Goal: Transaction & Acquisition: Download file/media

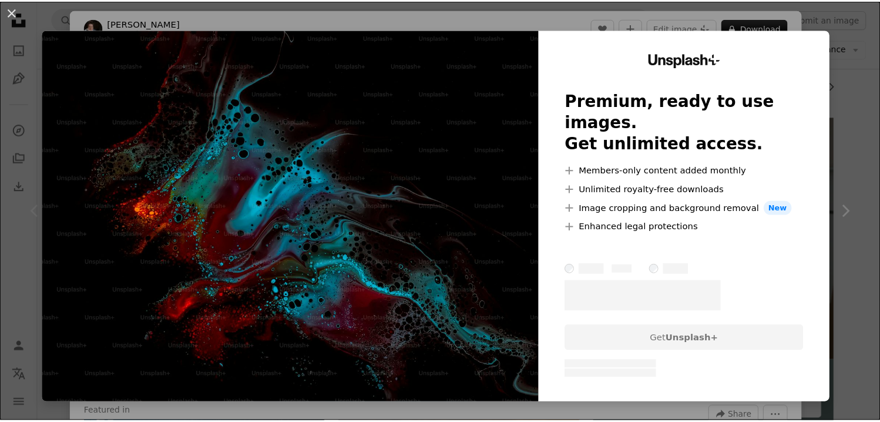
scroll to position [176, 0]
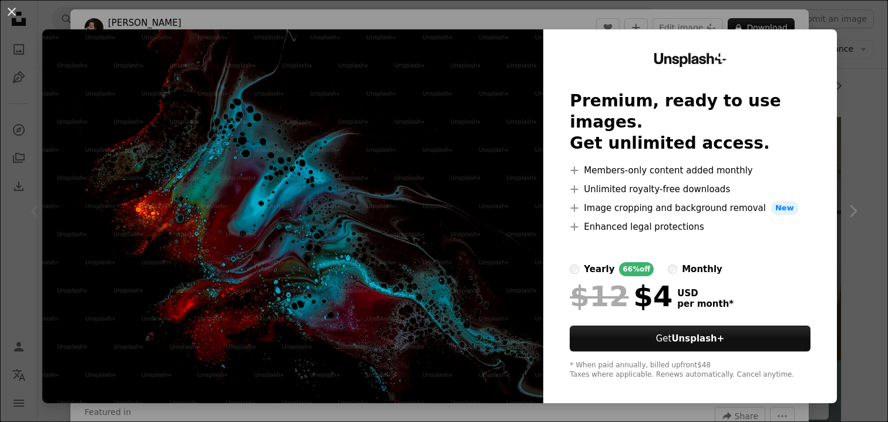
click at [833, 69] on div "Unsplash+ Premium, ready to use images. Get unlimited access. A plus sign Membe…" at bounding box center [690, 215] width 294 height 373
click at [836, 75] on div "Unsplash+ Premium, ready to use images. Get unlimited access. A plus sign Membe…" at bounding box center [690, 215] width 294 height 373
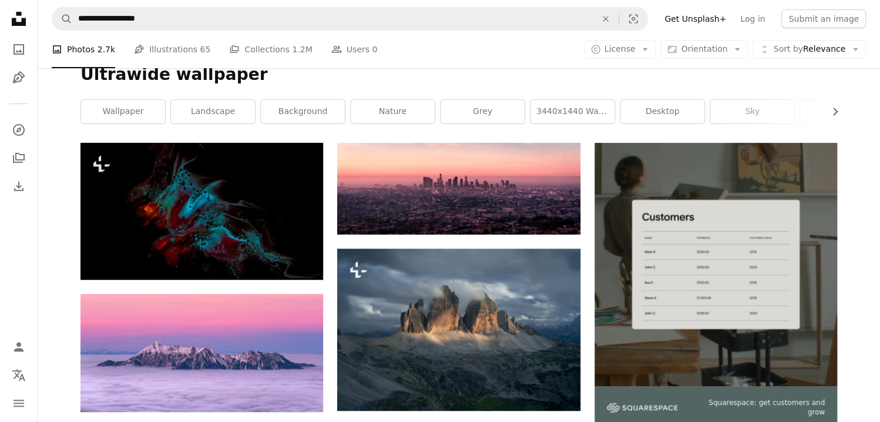
scroll to position [176, 0]
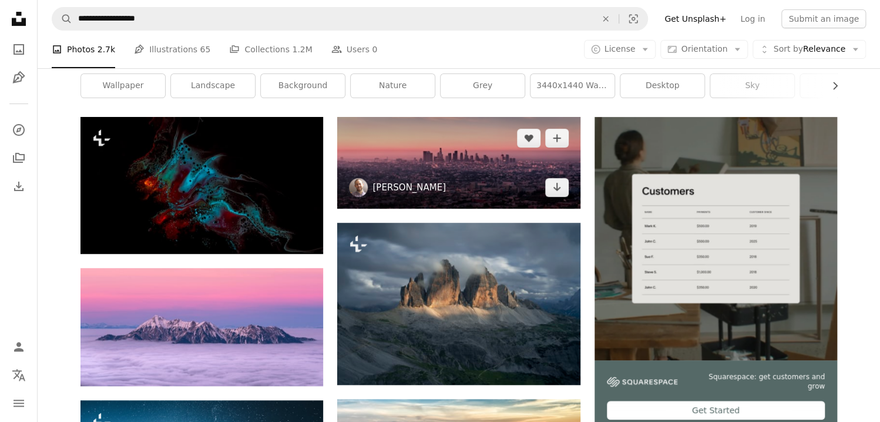
click at [423, 187] on link "[PERSON_NAME]" at bounding box center [408, 187] width 73 height 12
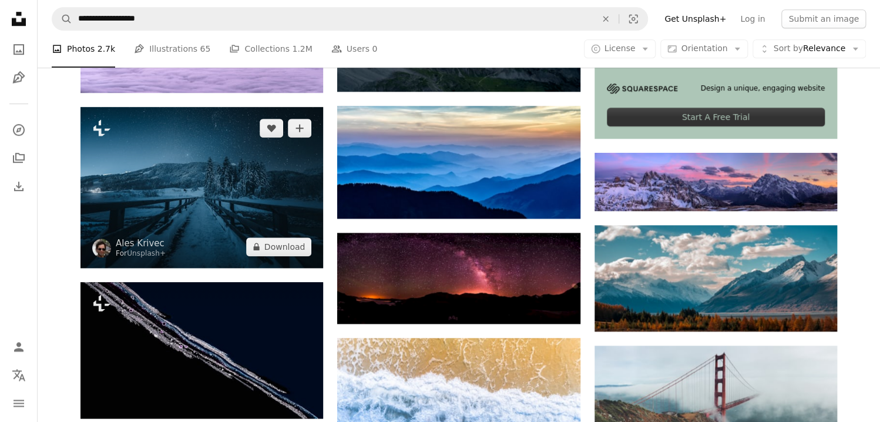
scroll to position [470, 0]
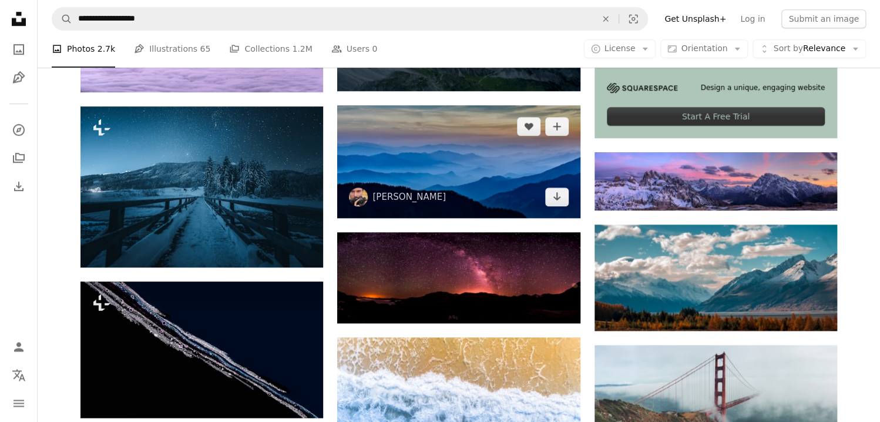
click at [482, 139] on img at bounding box center [458, 161] width 243 height 113
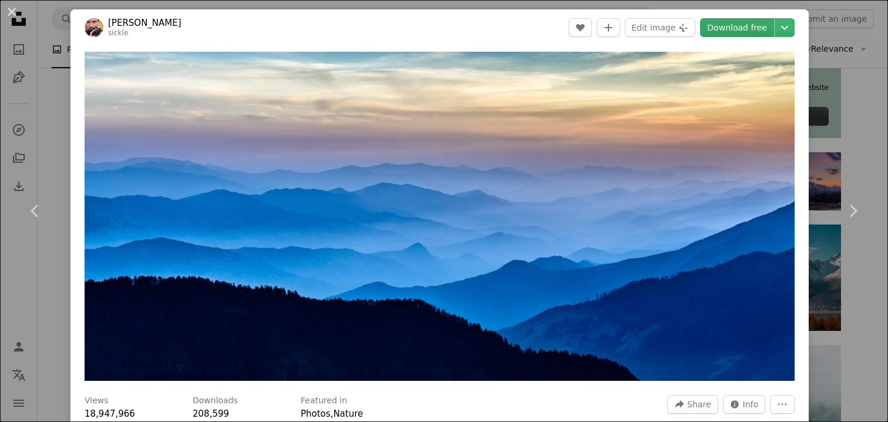
click at [745, 29] on link "Download free" at bounding box center [737, 27] width 74 height 19
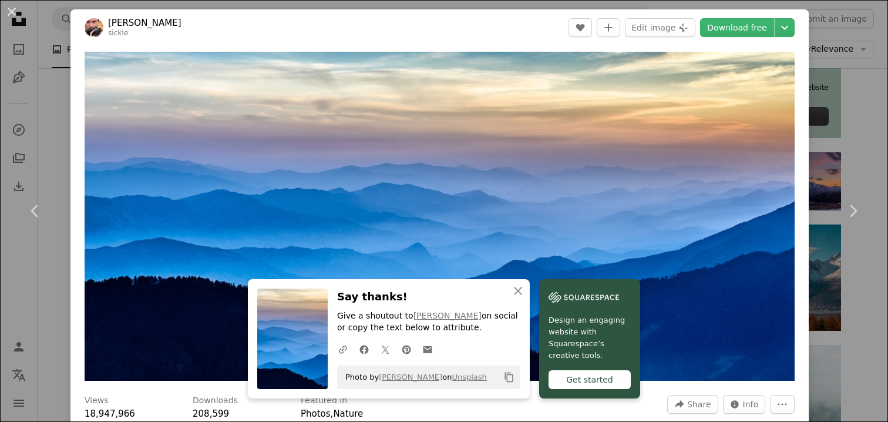
click at [832, 300] on div "An X shape Chevron left Chevron right An X shape Close Say thanks! Give a shout…" at bounding box center [444, 211] width 888 height 422
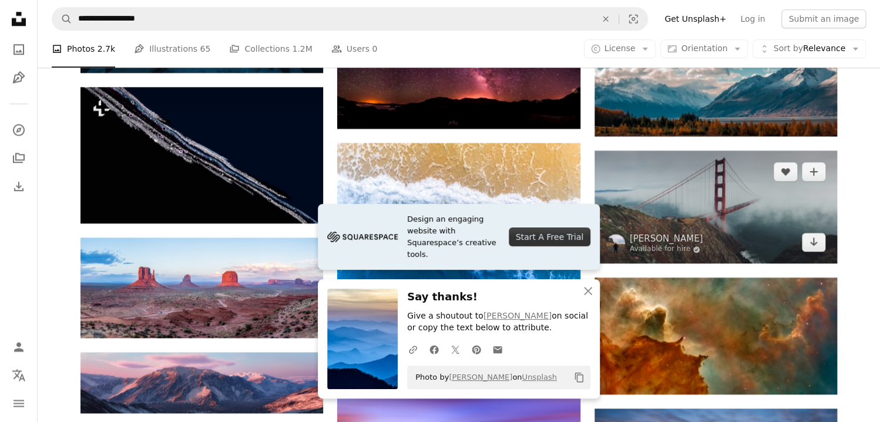
scroll to position [705, 0]
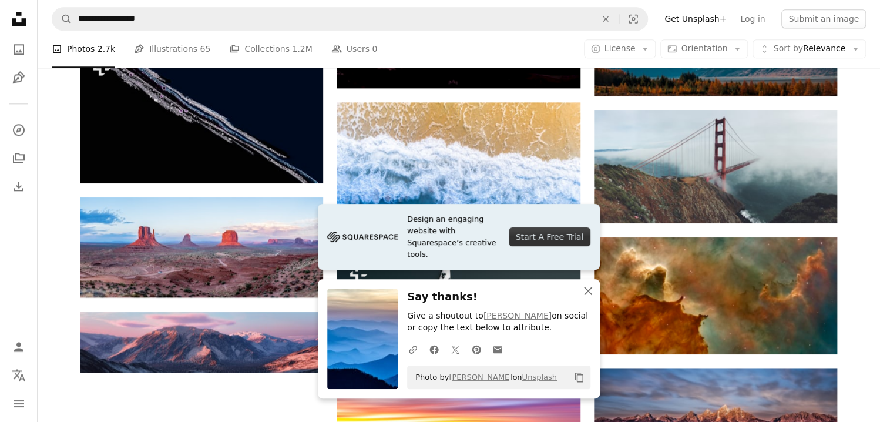
click at [593, 294] on icon "An X shape" at bounding box center [588, 291] width 14 height 14
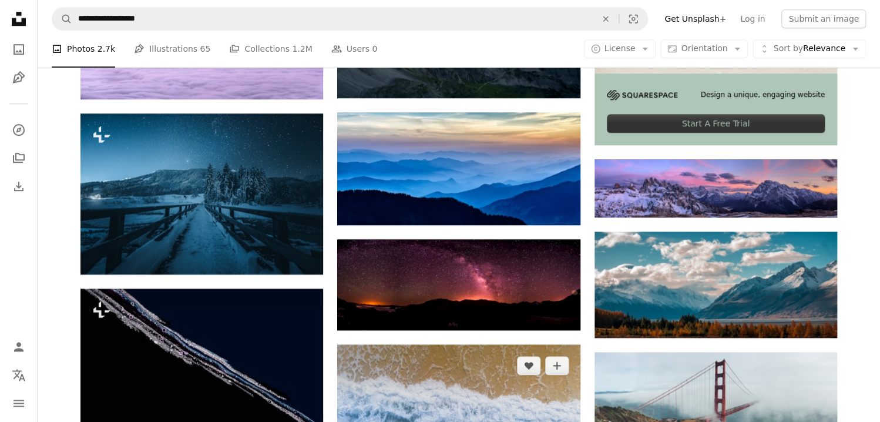
scroll to position [462, 0]
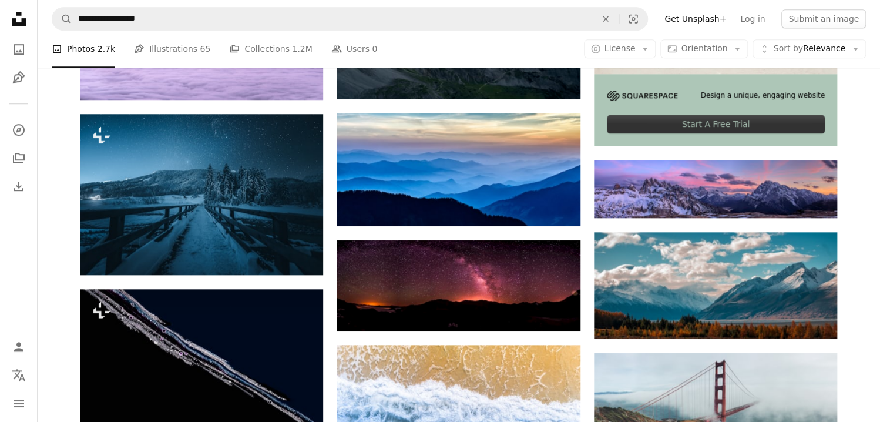
drag, startPoint x: 48, startPoint y: 180, endPoint x: 72, endPoint y: 181, distance: 24.1
click at [48, 180] on div "Plus sign for Unsplash+ A heart A plus sign [PERSON_NAME] For Unsplash+ A lock …" at bounding box center [459, 406] width 842 height 1150
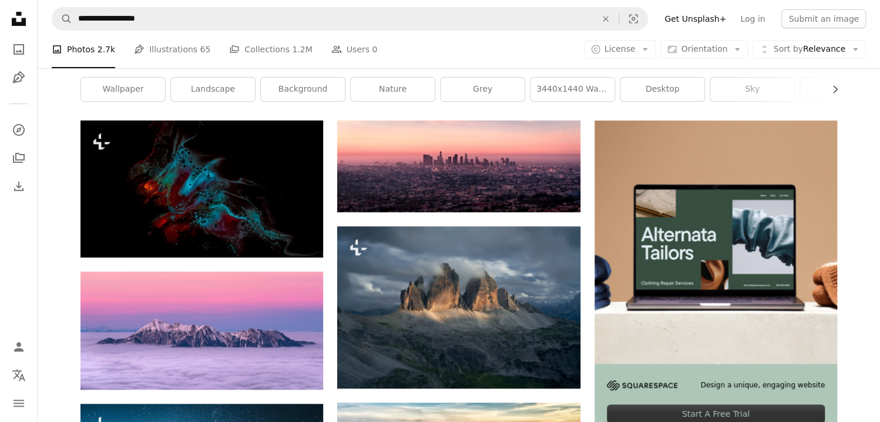
scroll to position [169, 0]
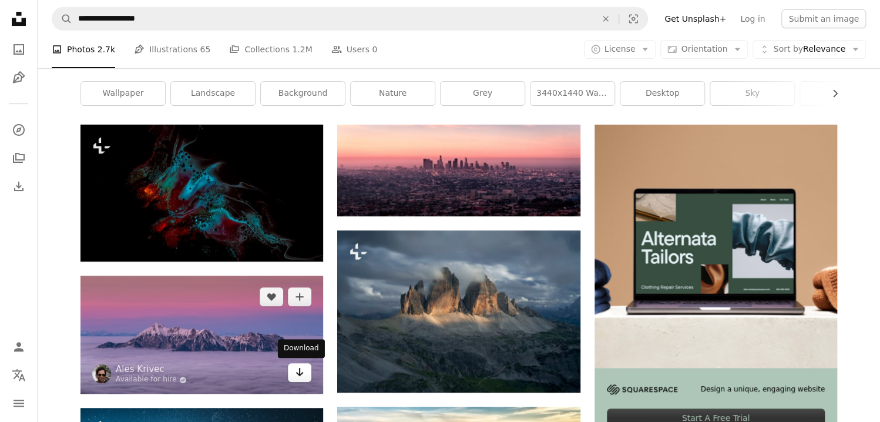
click at [305, 376] on link "Arrow pointing down" at bounding box center [299, 372] width 23 height 19
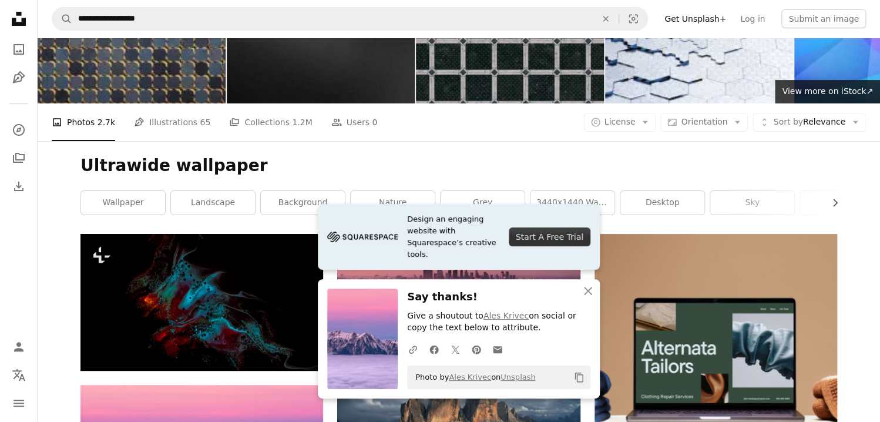
scroll to position [59, 0]
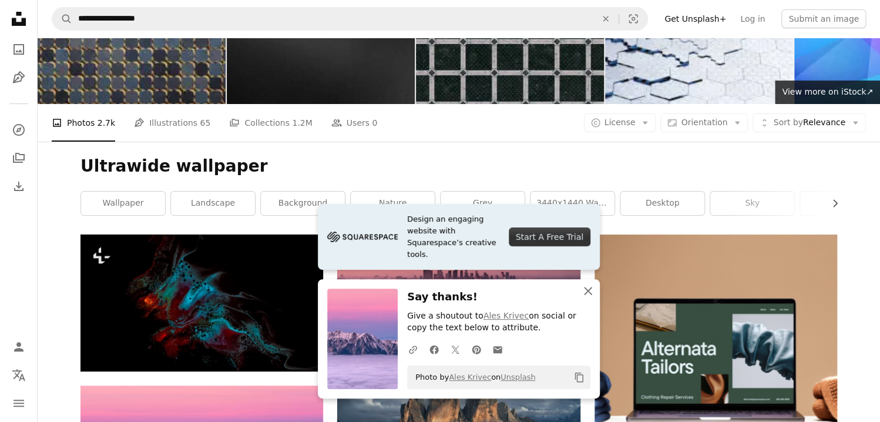
click at [586, 287] on icon "An X shape" at bounding box center [588, 291] width 14 height 14
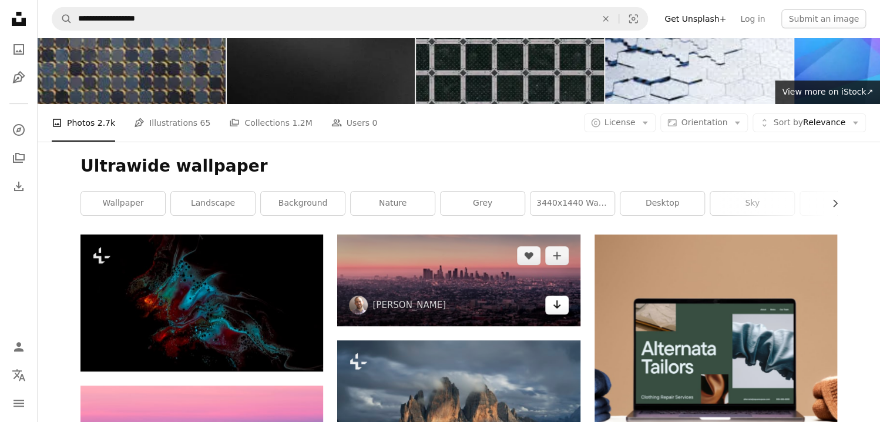
click at [561, 304] on icon "Arrow pointing down" at bounding box center [556, 304] width 9 height 14
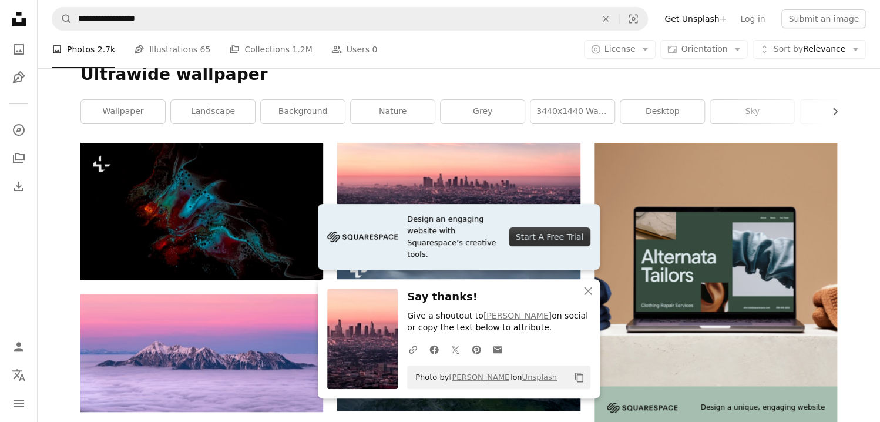
scroll to position [176, 0]
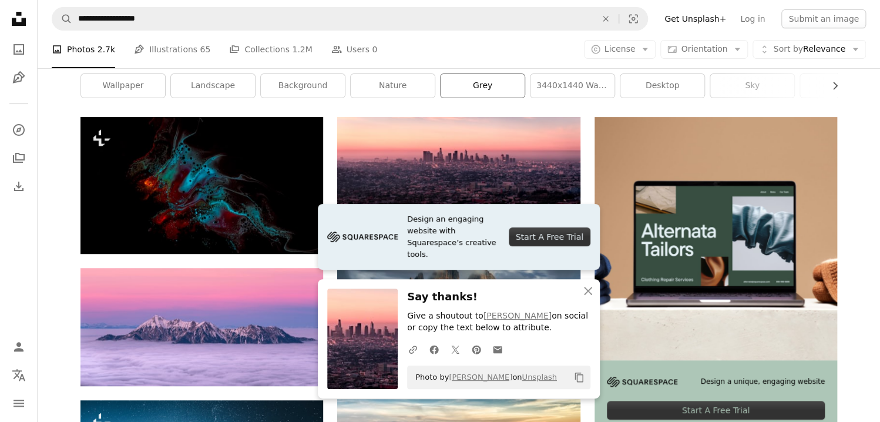
click at [449, 87] on link "grey" at bounding box center [482, 85] width 84 height 23
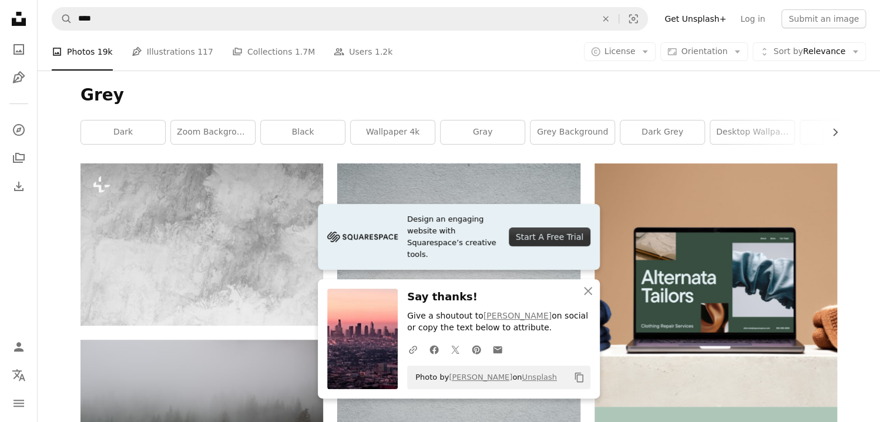
scroll to position [176, 0]
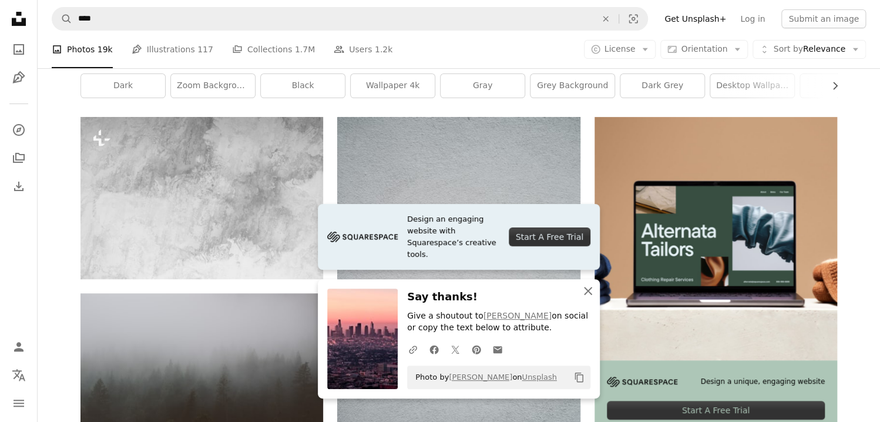
click at [594, 287] on icon "An X shape" at bounding box center [588, 291] width 14 height 14
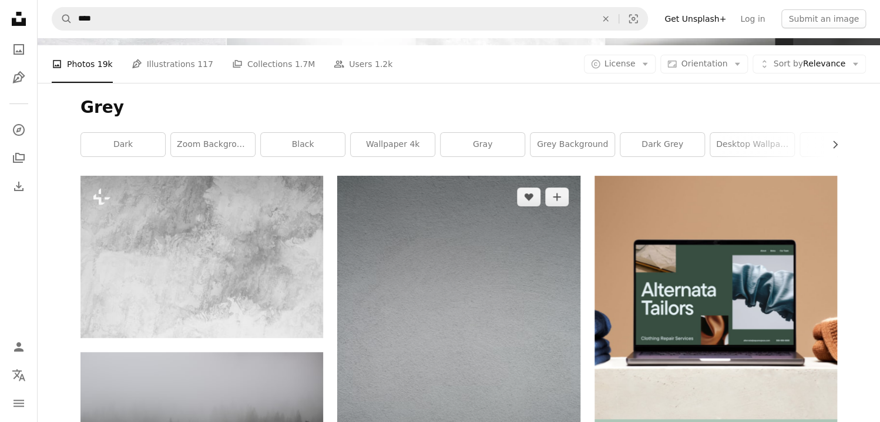
scroll to position [352, 0]
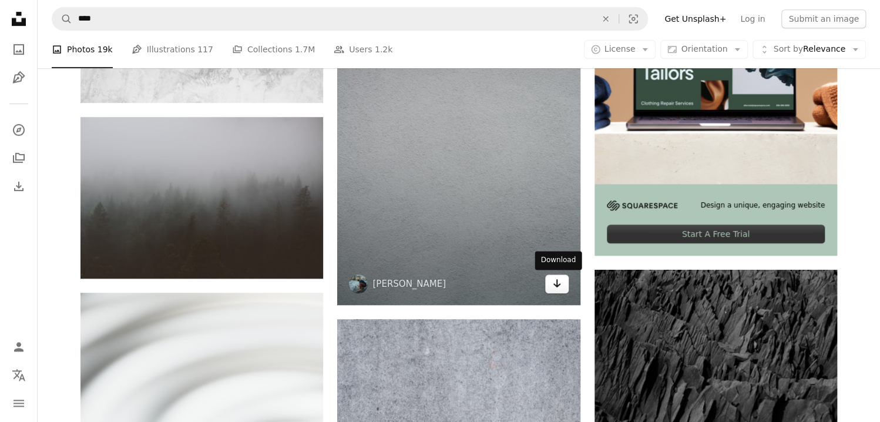
click at [551, 287] on link "Arrow pointing down" at bounding box center [556, 283] width 23 height 19
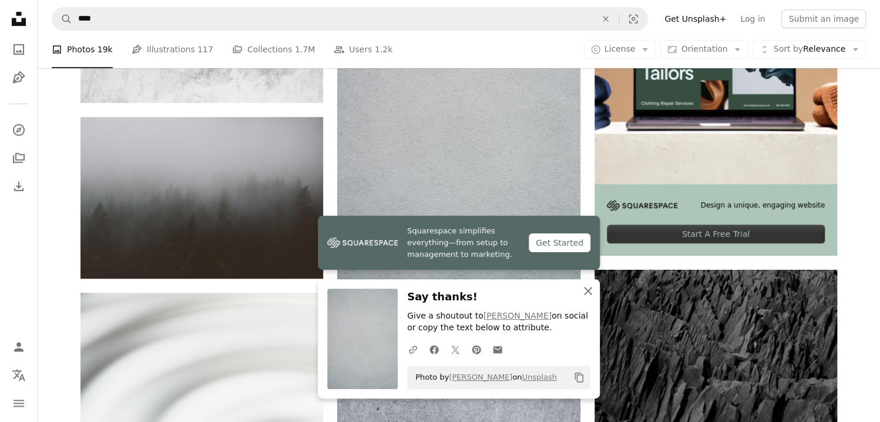
click at [588, 289] on icon "An X shape" at bounding box center [588, 291] width 14 height 14
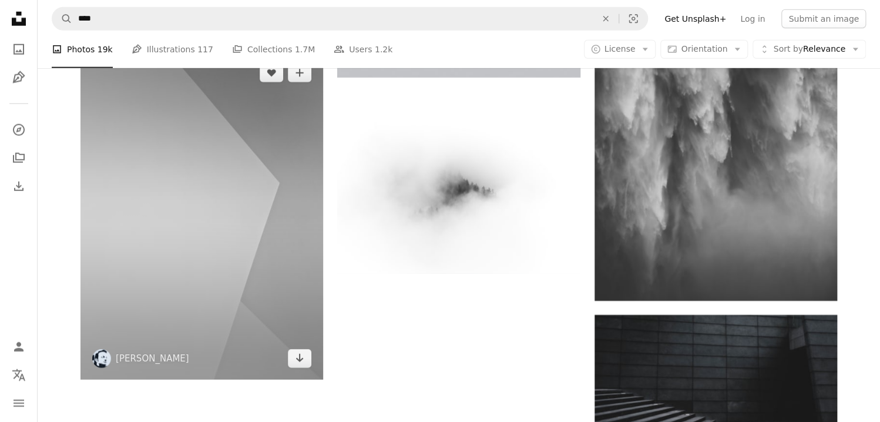
scroll to position [1762, 0]
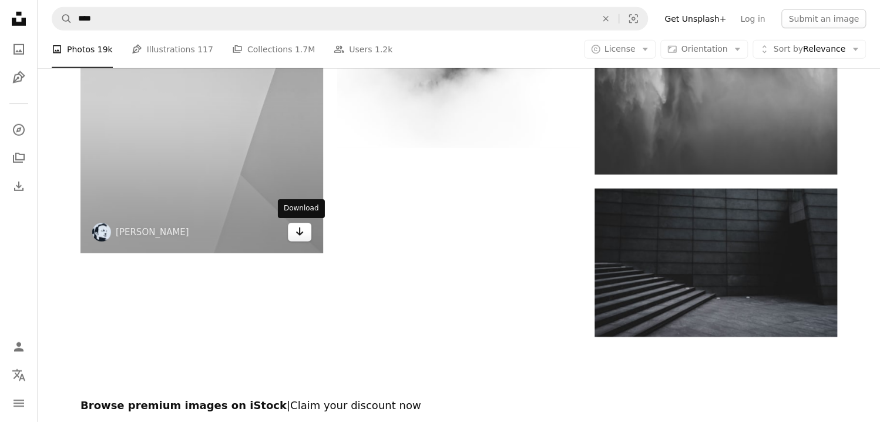
click at [305, 233] on link "Arrow pointing down" at bounding box center [299, 232] width 23 height 19
